Goal: Transaction & Acquisition: Purchase product/service

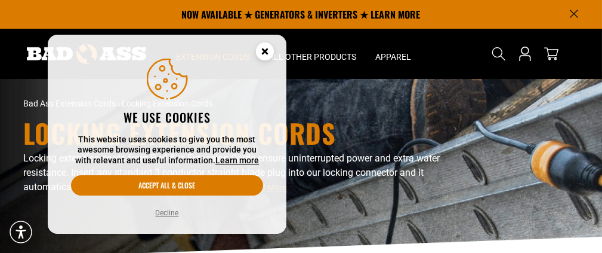
click at [267, 51] on circle "Cookie Consent" at bounding box center [265, 51] width 18 height 18
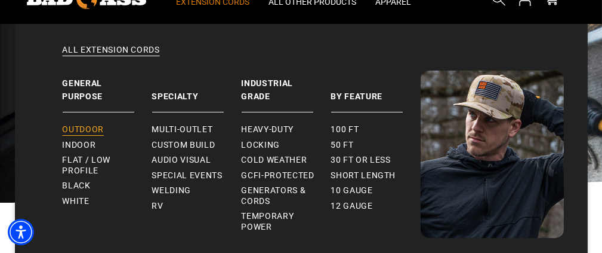
scroll to position [60, 0]
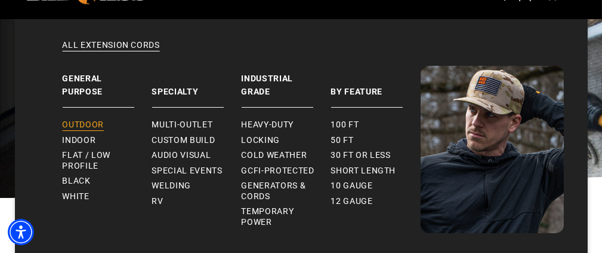
click at [87, 124] on span "Outdoor" at bounding box center [83, 124] width 41 height 11
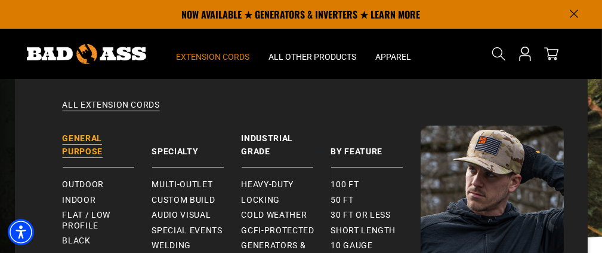
scroll to position [60, 0]
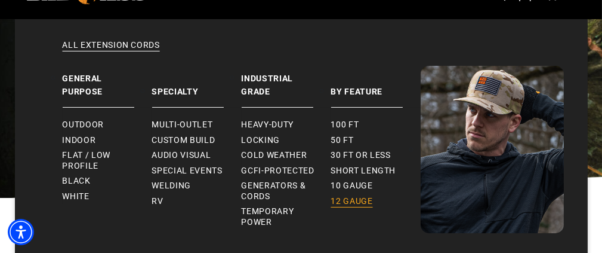
click at [349, 200] on span "12 gauge" at bounding box center [352, 201] width 42 height 11
